Goal: Task Accomplishment & Management: Use online tool/utility

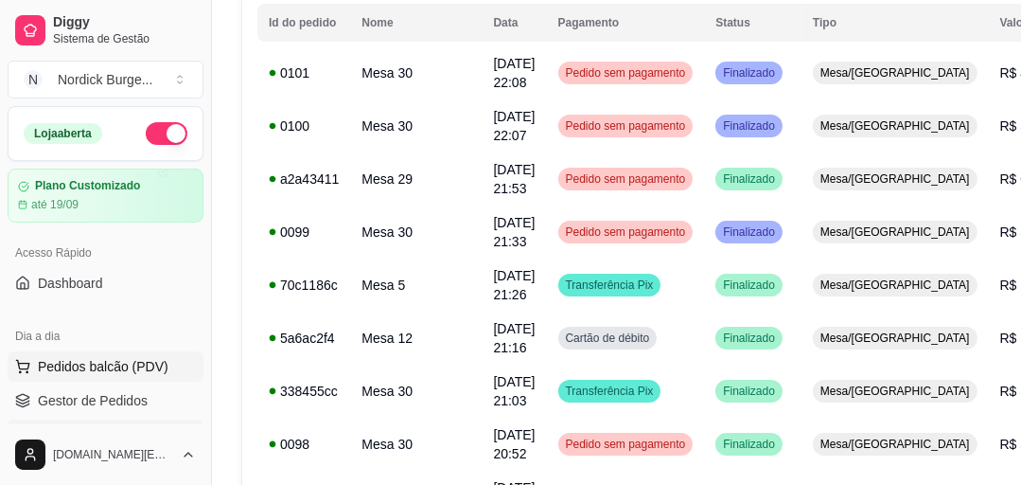
scroll to position [151, 0]
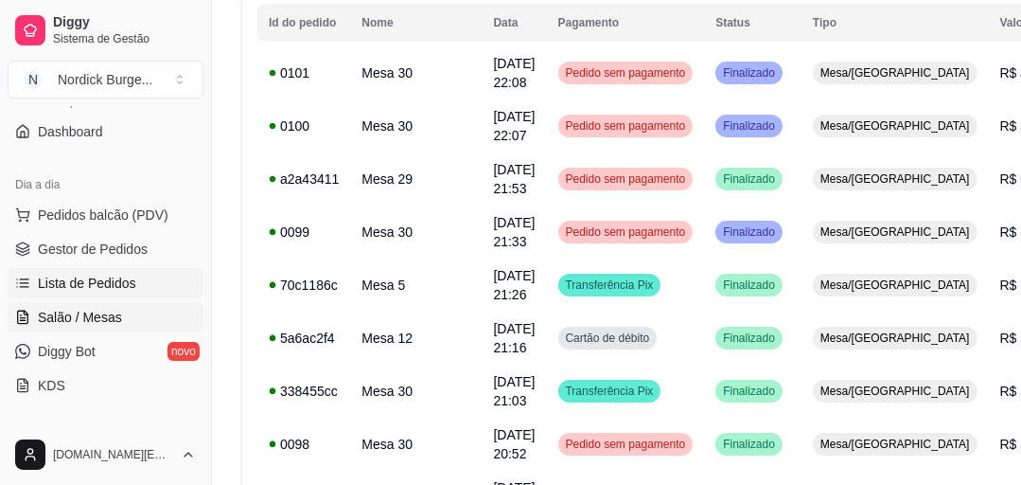
click at [76, 311] on span "Salão / Mesas" at bounding box center [80, 317] width 84 height 19
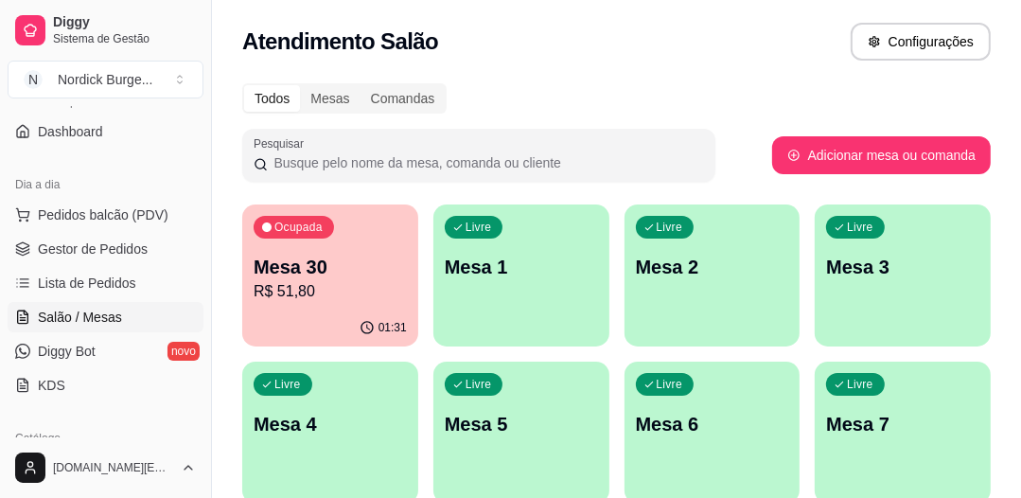
click at [325, 260] on p "Mesa 30" at bounding box center [330, 267] width 153 height 27
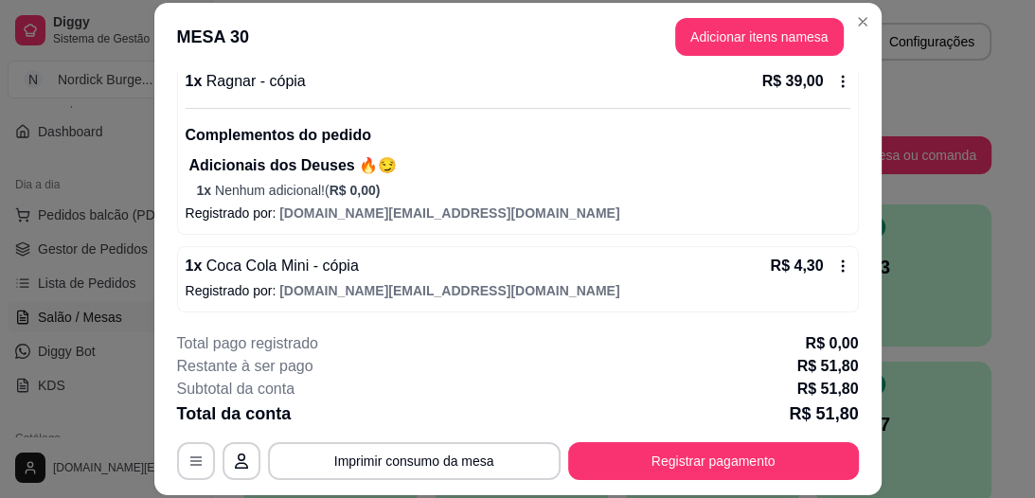
scroll to position [58, 0]
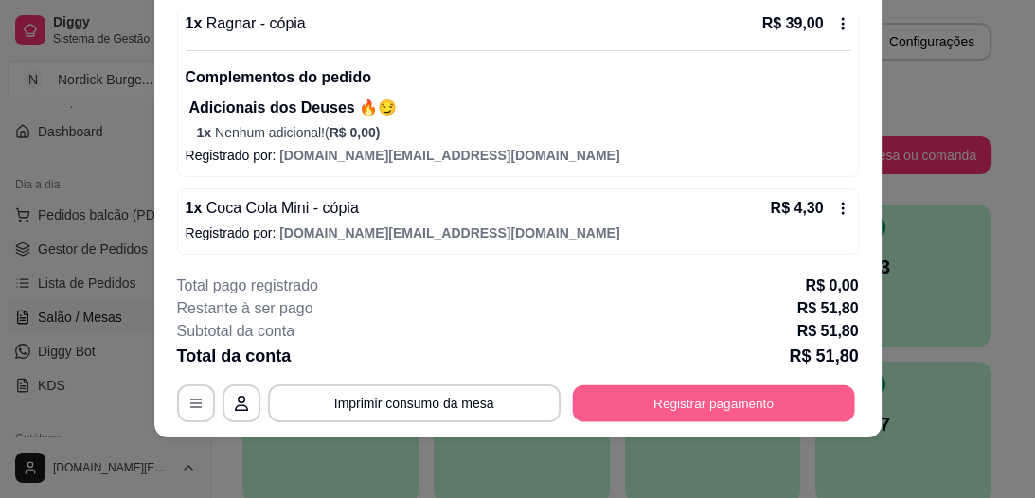
click at [732, 402] on button "Registrar pagamento" at bounding box center [713, 403] width 282 height 37
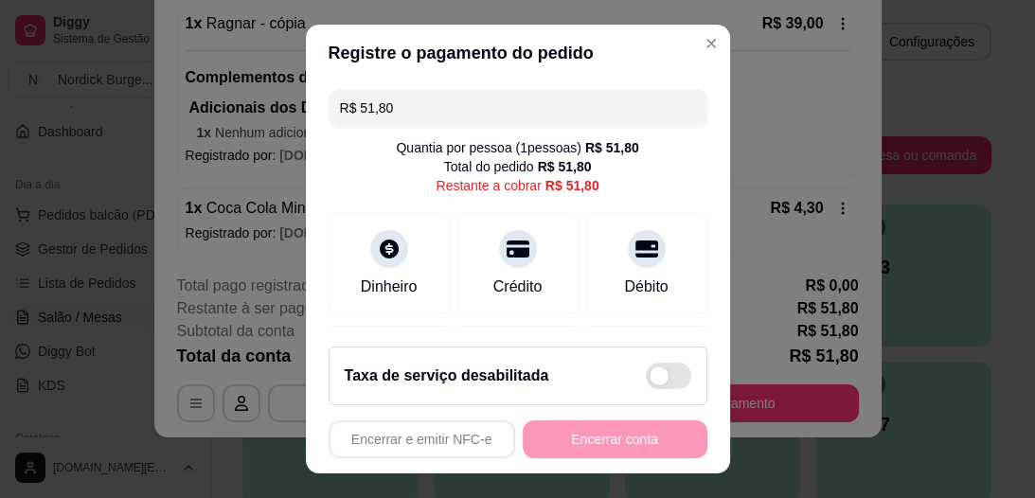
scroll to position [227, 0]
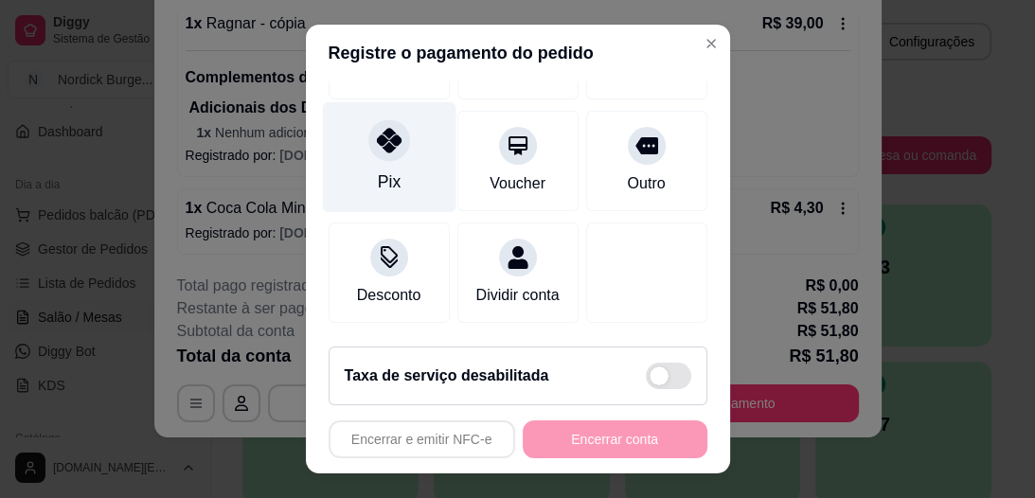
click at [376, 151] on div "Pix" at bounding box center [388, 157] width 133 height 111
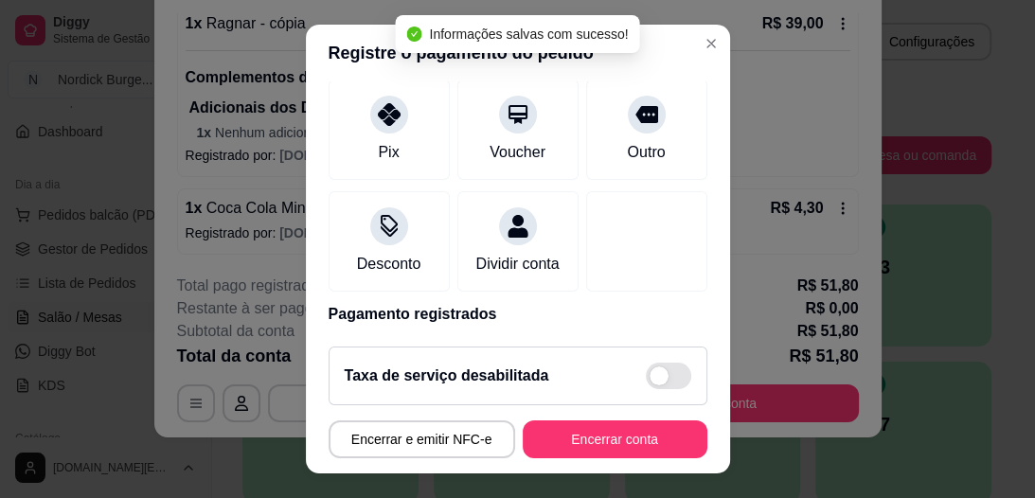
type input "R$ 0,00"
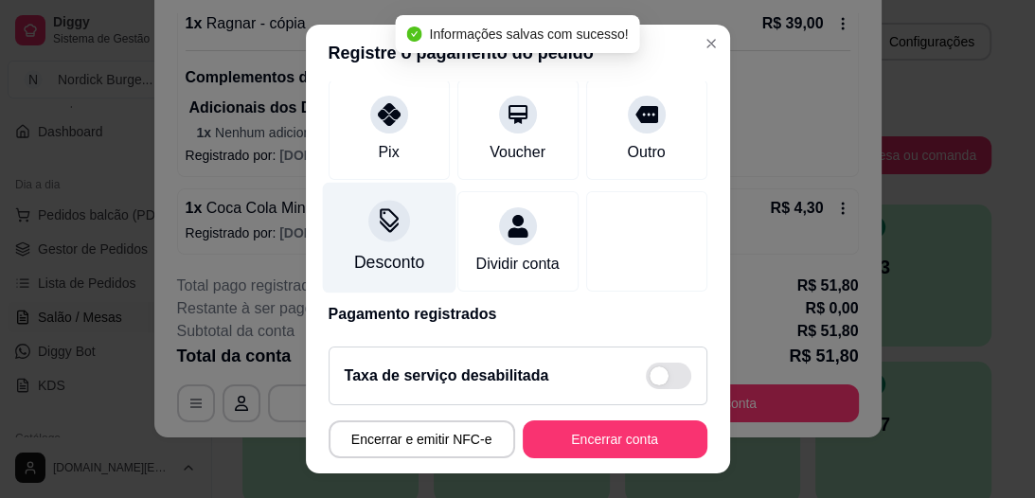
scroll to position [208, 0]
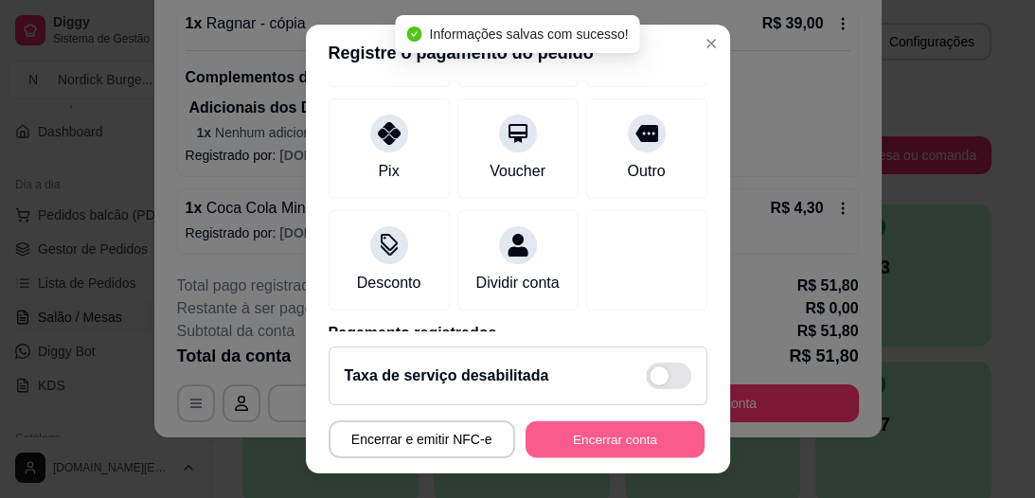
click at [598, 439] on button "Encerrar conta" at bounding box center [614, 438] width 179 height 37
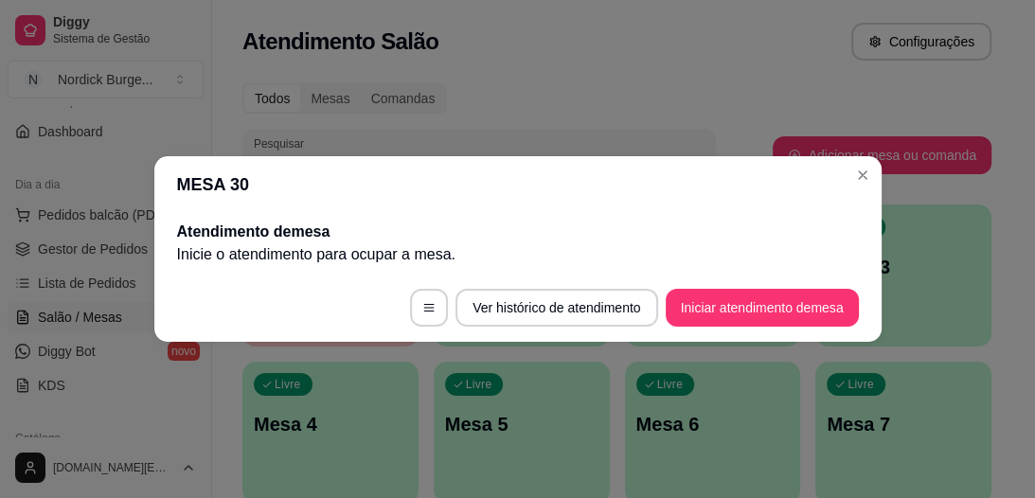
scroll to position [0, 0]
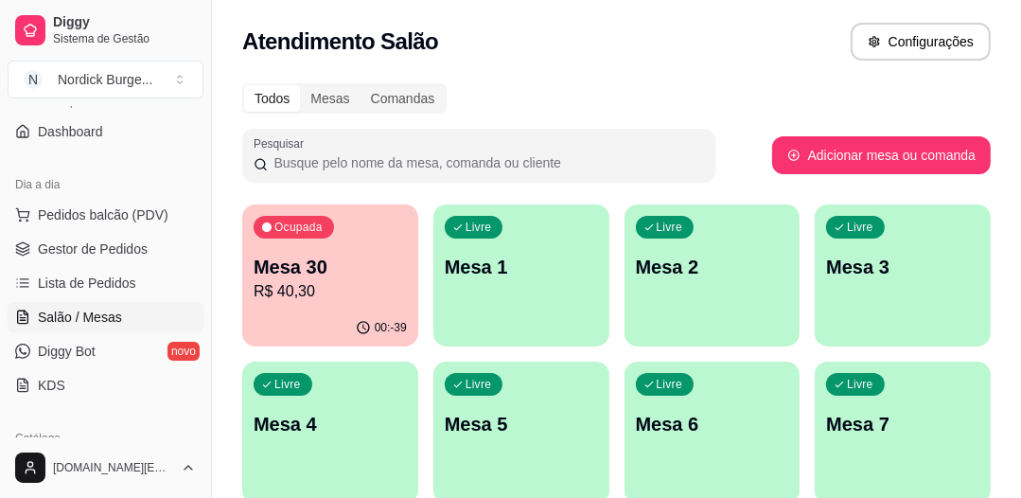
click at [343, 284] on p "R$ 40,30" at bounding box center [330, 291] width 153 height 23
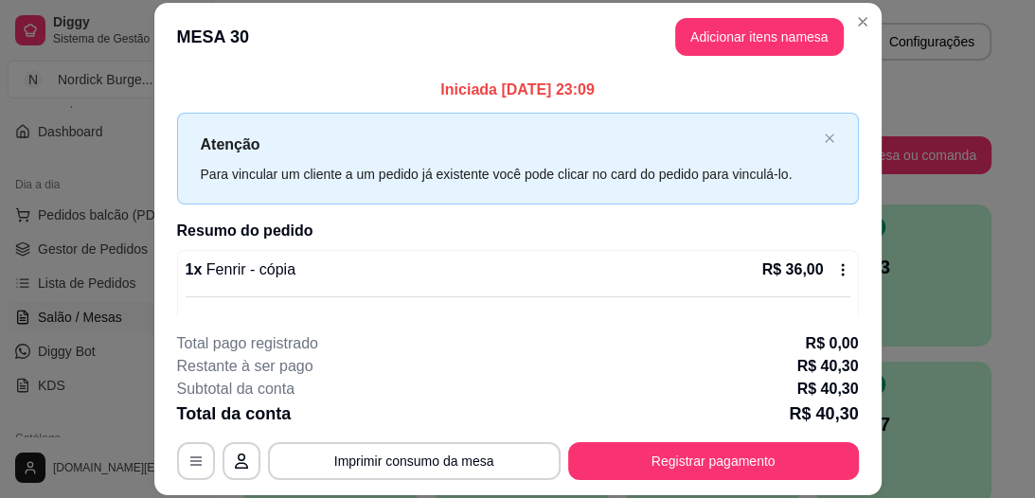
scroll to position [117, 0]
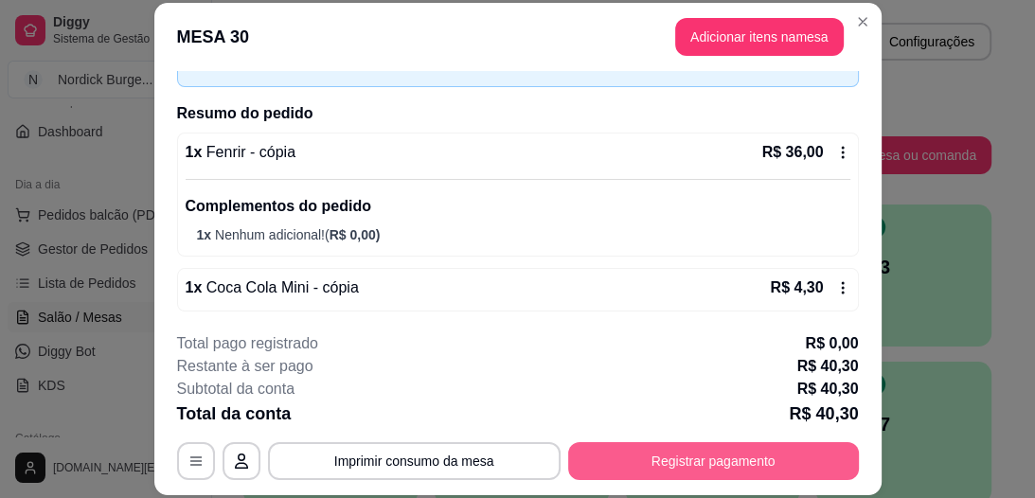
click at [792, 447] on button "Registrar pagamento" at bounding box center [713, 461] width 291 height 38
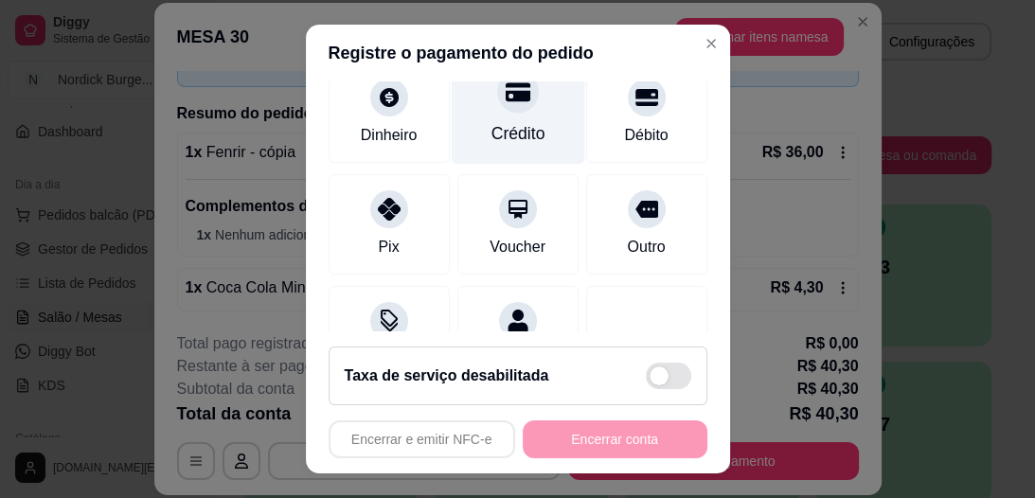
scroll to position [76, 0]
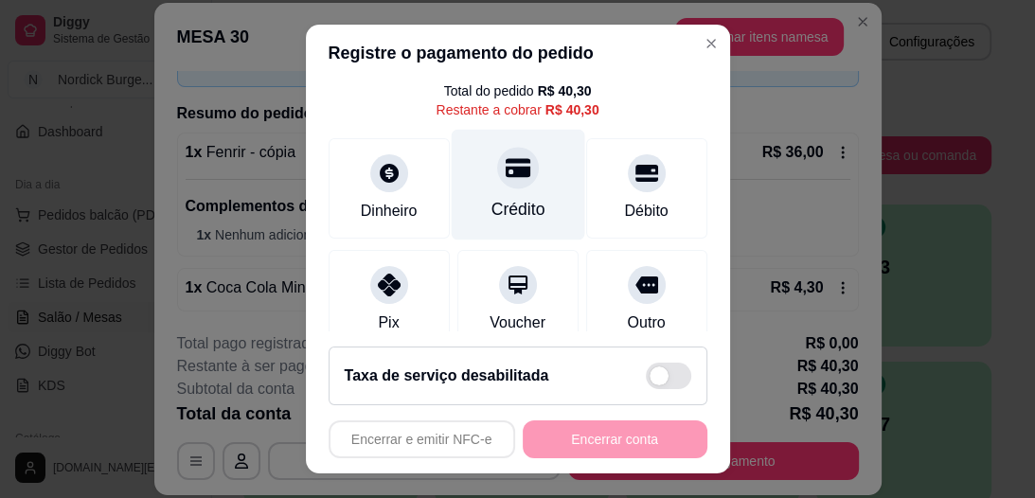
click at [505, 174] on icon at bounding box center [517, 168] width 25 height 19
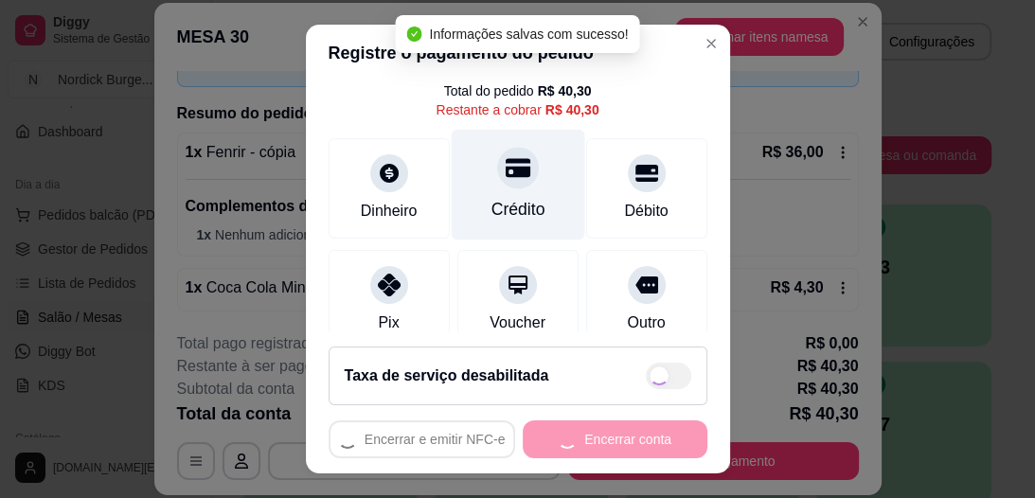
type input "R$ 0,00"
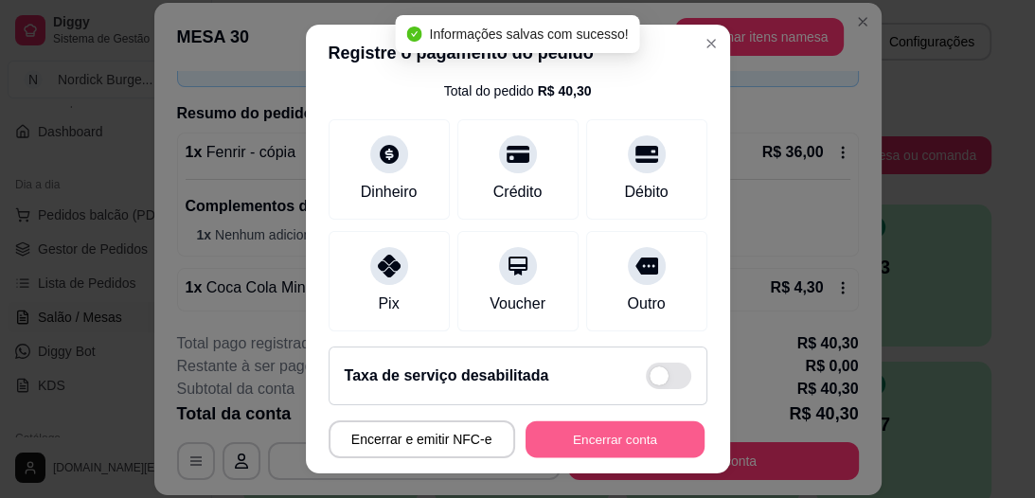
click at [590, 438] on button "Encerrar conta" at bounding box center [614, 438] width 179 height 37
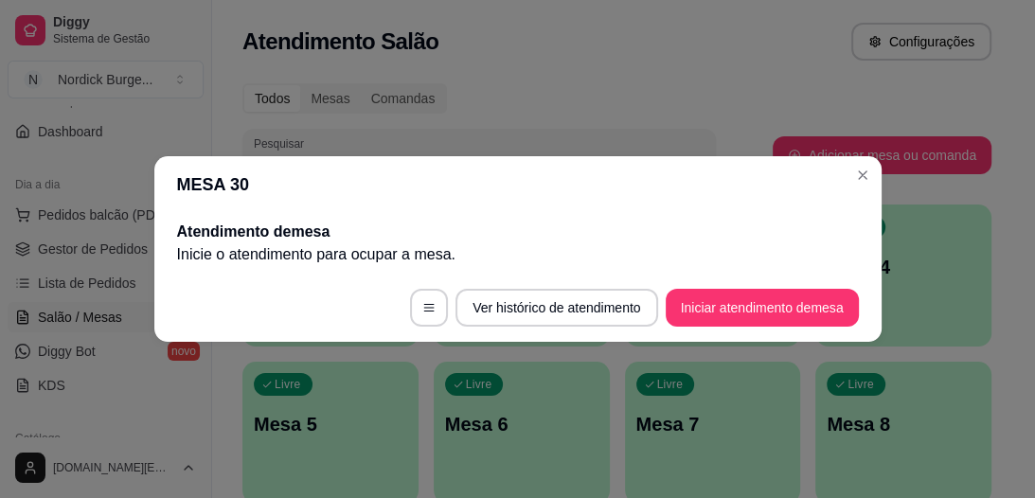
scroll to position [0, 0]
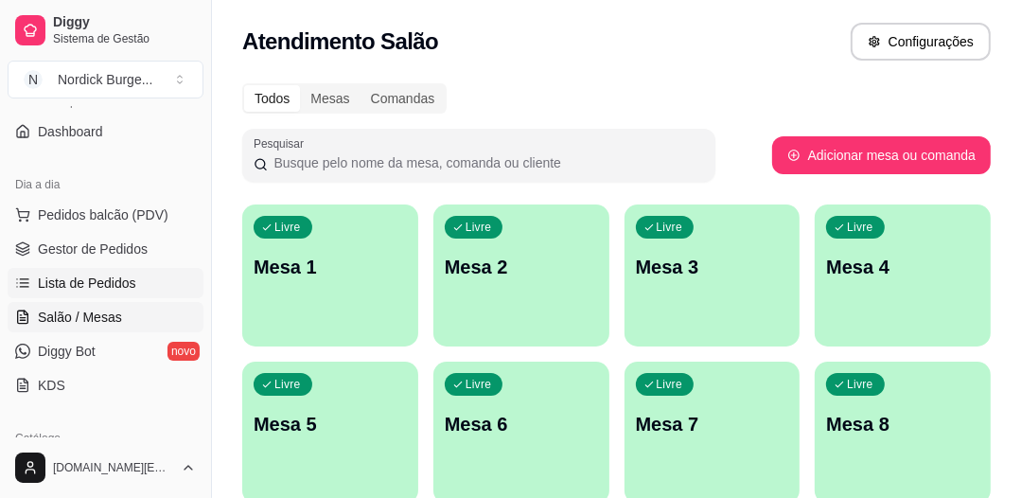
click at [83, 277] on span "Lista de Pedidos" at bounding box center [87, 283] width 98 height 19
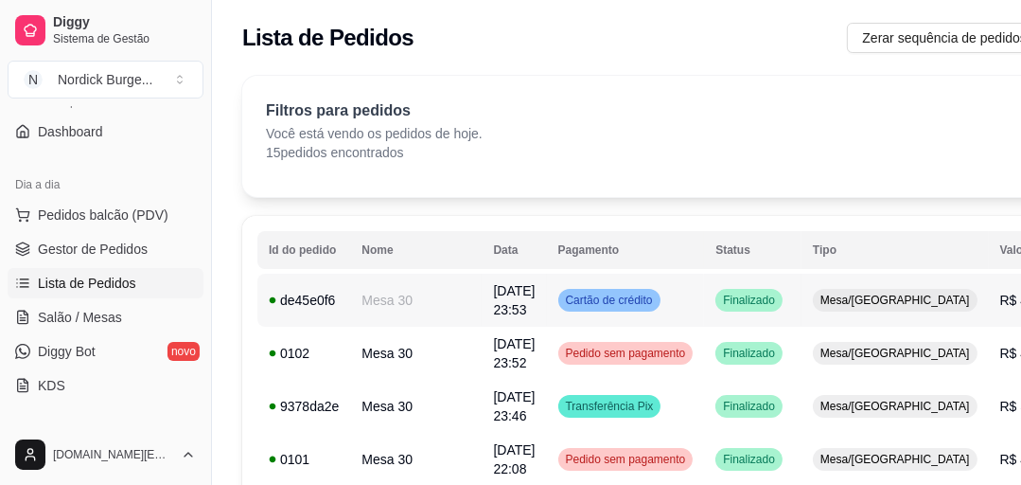
click at [338, 304] on td "de45e0f6" at bounding box center [303, 300] width 93 height 53
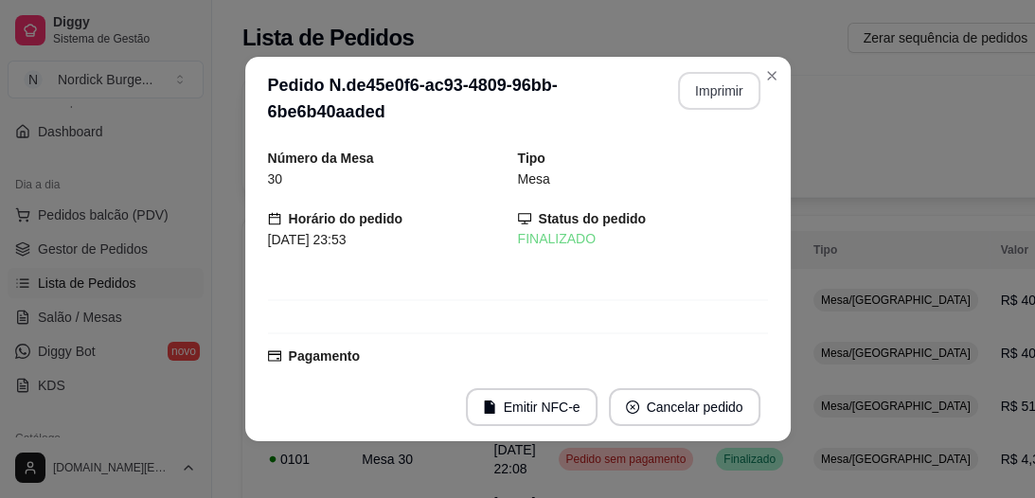
click at [686, 98] on button "Imprimir" at bounding box center [719, 91] width 82 height 38
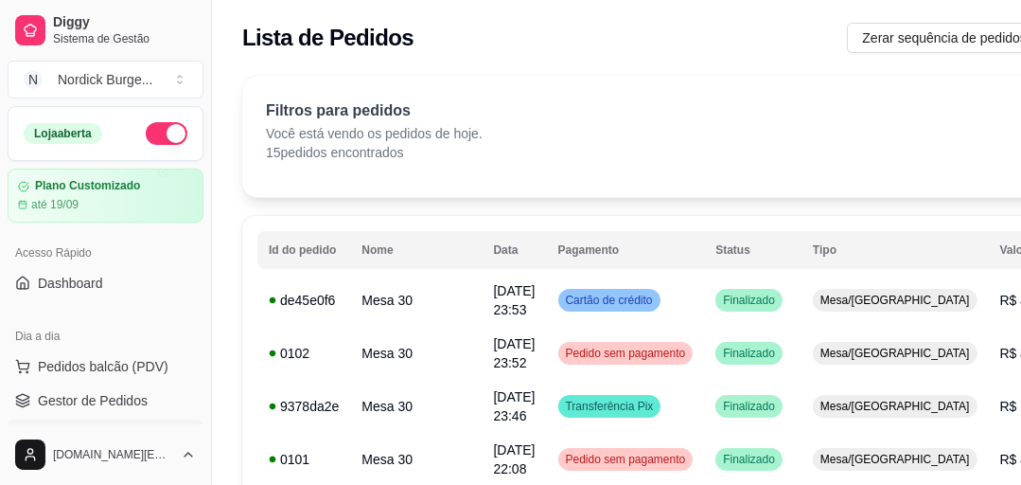
click at [160, 130] on button "button" at bounding box center [167, 133] width 42 height 23
